Goal: Transaction & Acquisition: Purchase product/service

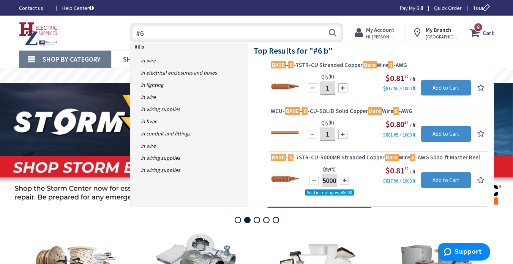
type input "#"
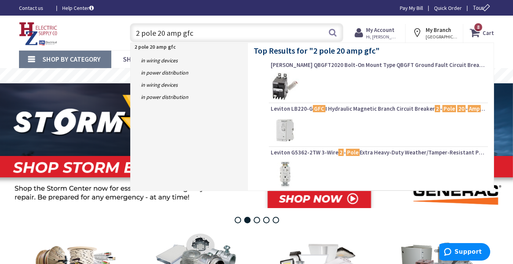
type input "2 pole 20 amp gfci"
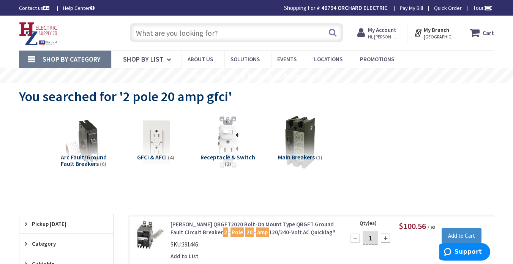
click at [221, 32] on input "text" at bounding box center [236, 32] width 213 height 19
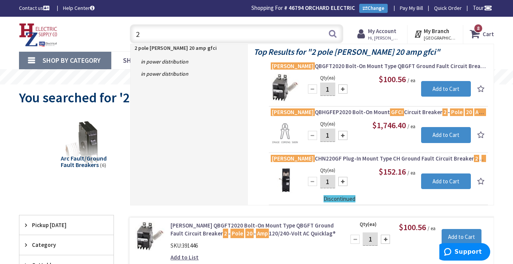
type input "2"
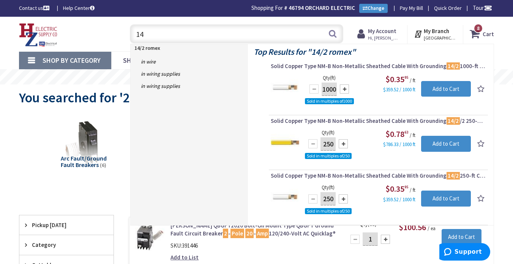
type input "1"
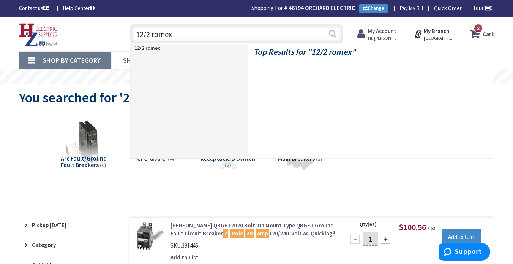
type input "12/2 romex"
click at [331, 37] on button "Search" at bounding box center [333, 33] width 10 height 17
